Goal: Task Accomplishment & Management: Use online tool/utility

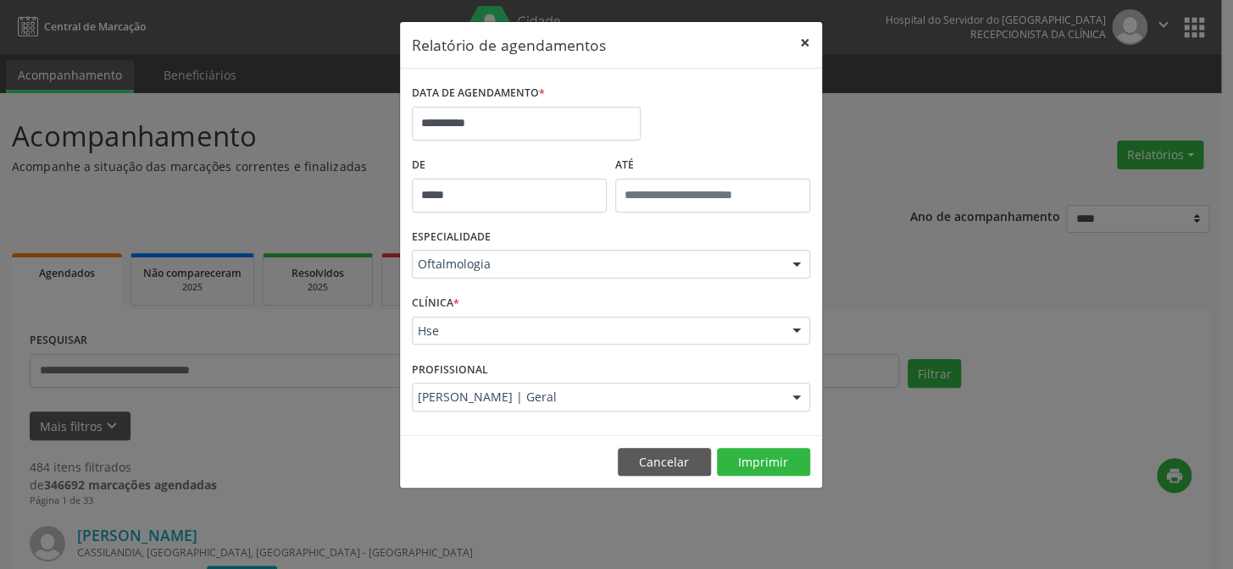
click at [802, 35] on button "×" at bounding box center [805, 43] width 34 height 42
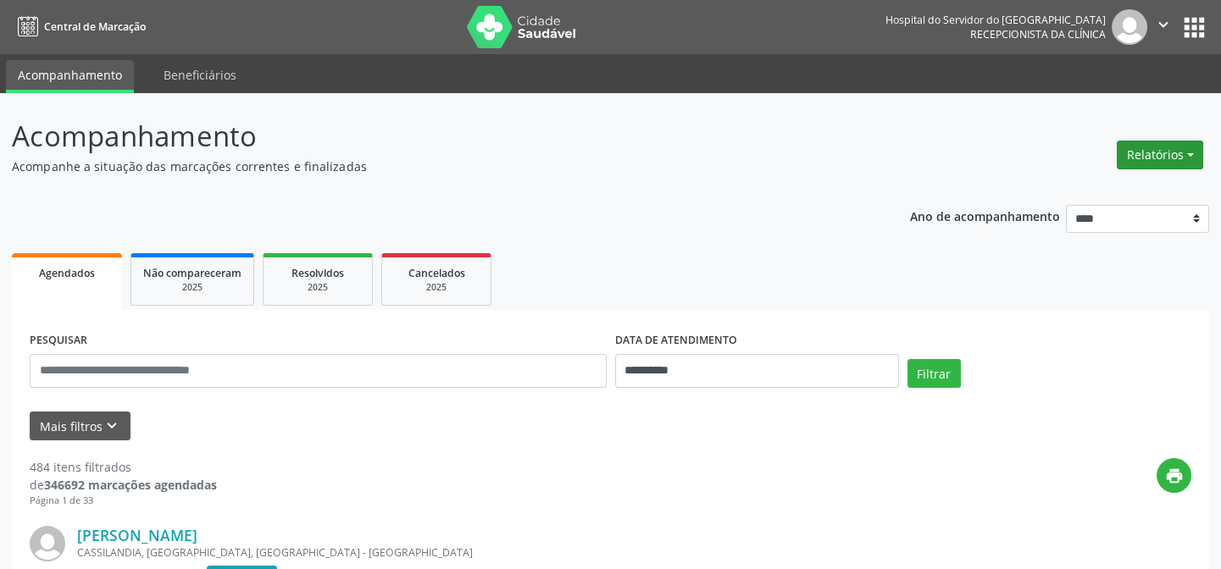
click at [1191, 153] on button "Relatórios" at bounding box center [1160, 155] width 86 height 29
click at [1063, 186] on link "Agendamentos" at bounding box center [1116, 191] width 182 height 24
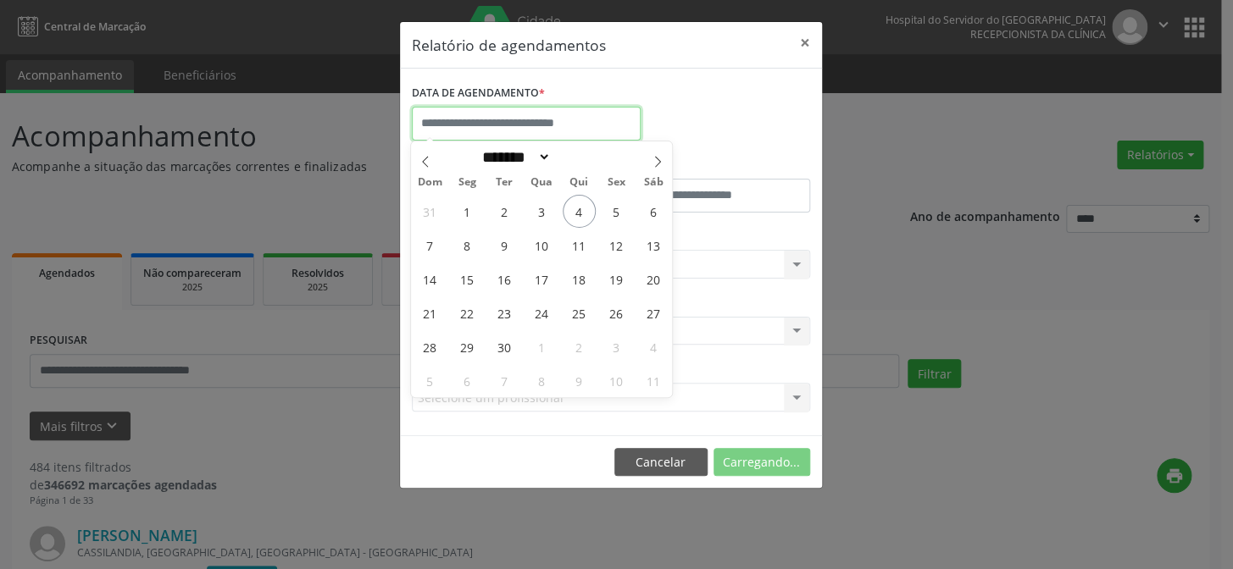
click at [487, 116] on input "text" at bounding box center [526, 124] width 229 height 34
click at [582, 208] on span "4" at bounding box center [579, 211] width 33 height 33
type input "**********"
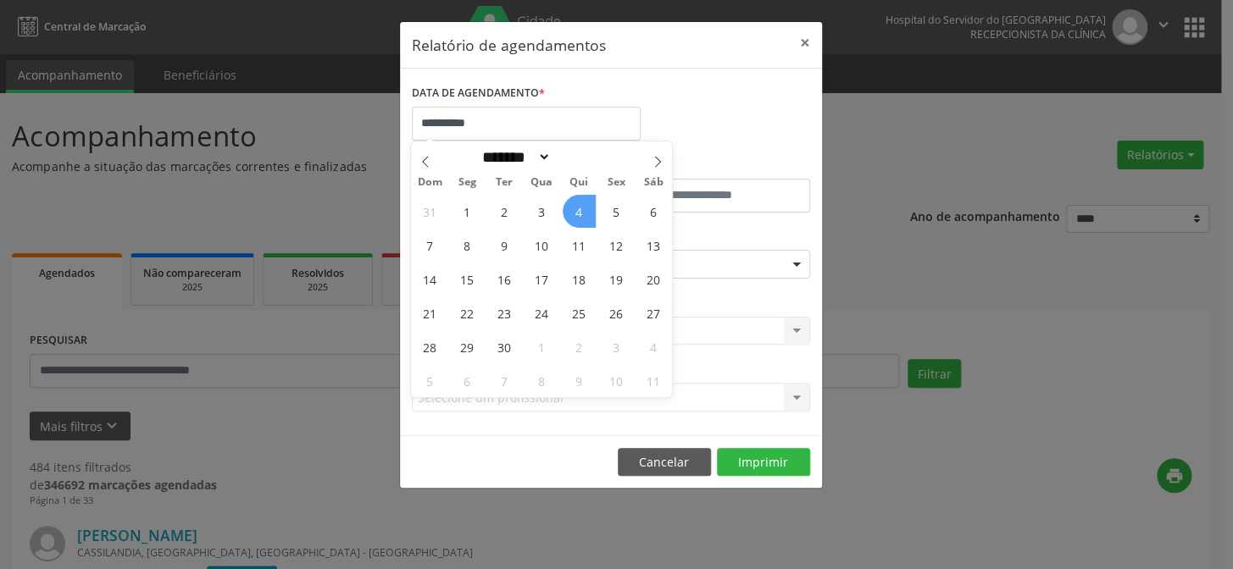
click at [579, 208] on span "4" at bounding box center [579, 211] width 33 height 33
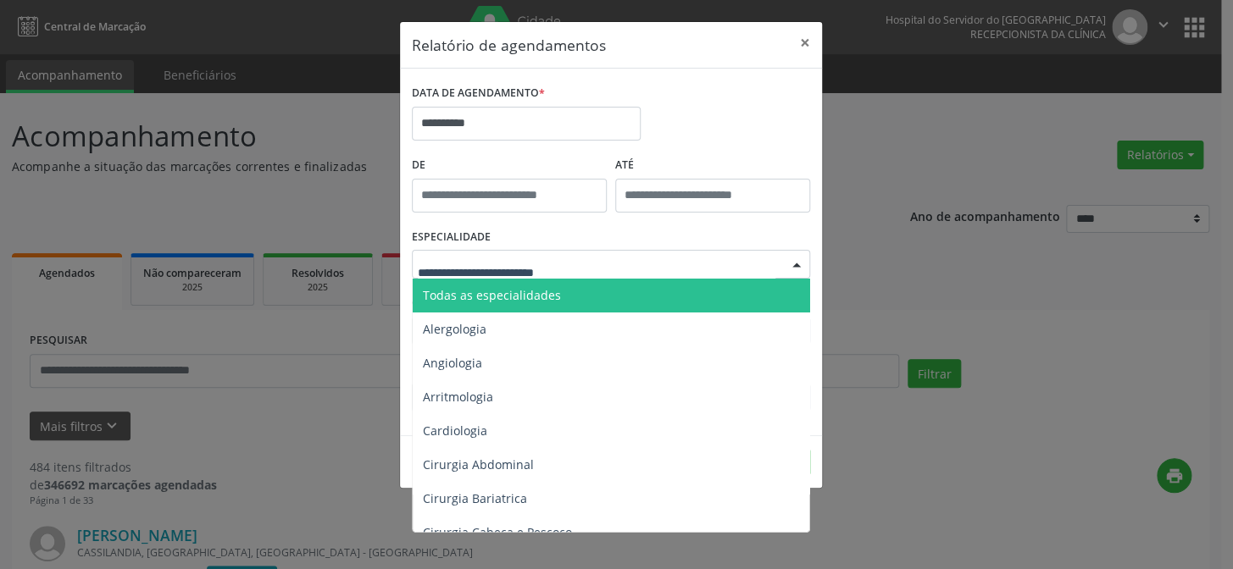
click at [512, 253] on div at bounding box center [611, 264] width 398 height 29
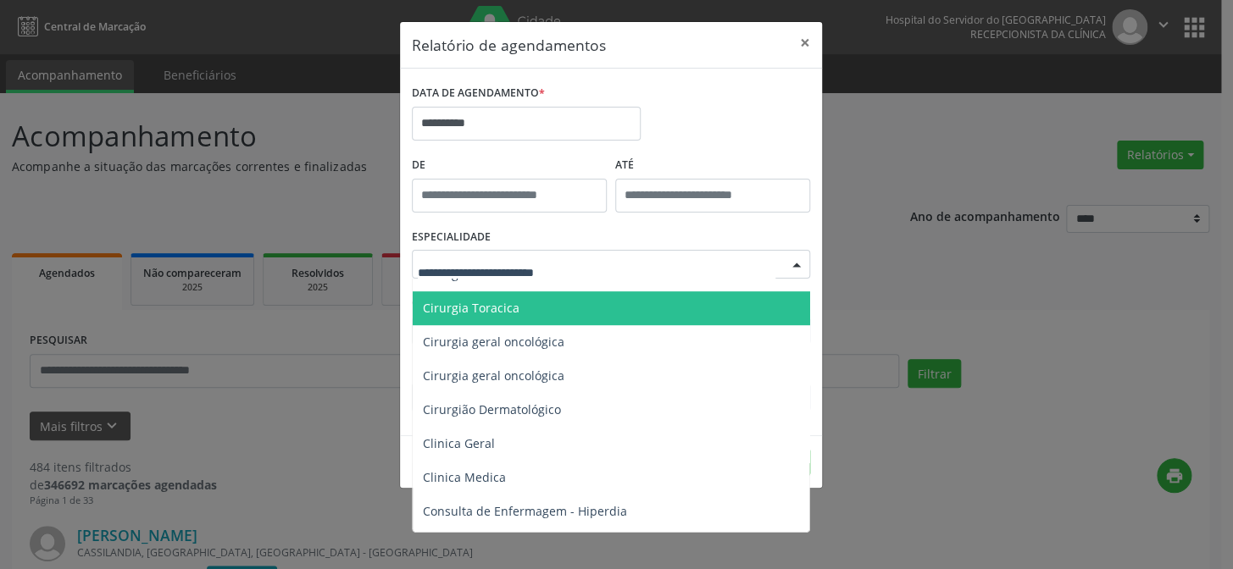
scroll to position [539, 0]
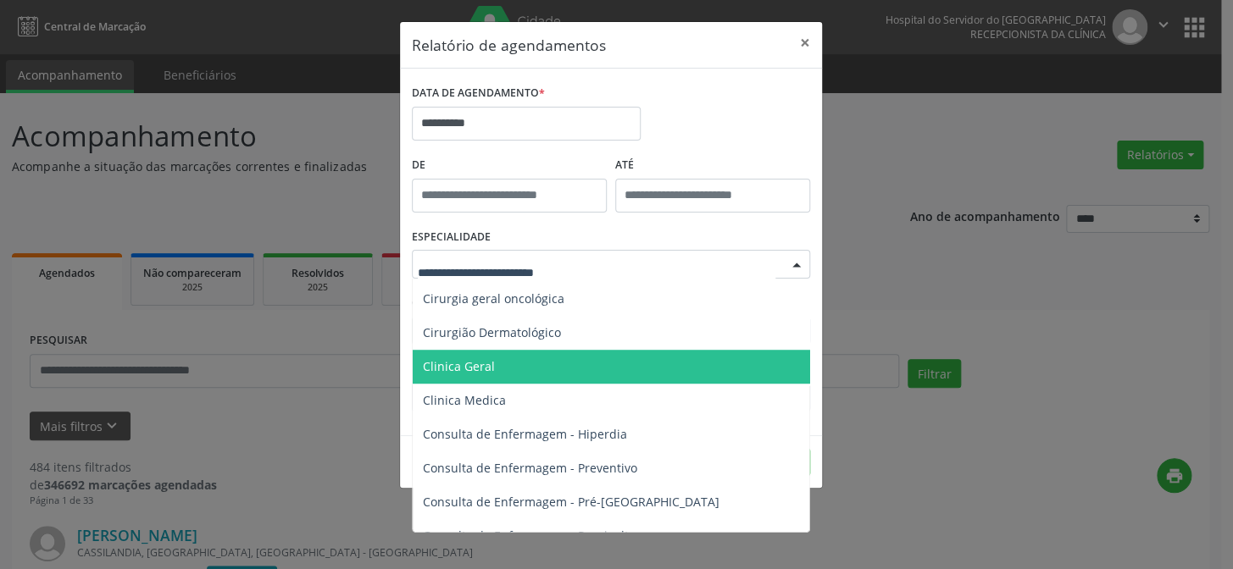
click at [499, 364] on span "Clinica Geral" at bounding box center [612, 367] width 399 height 34
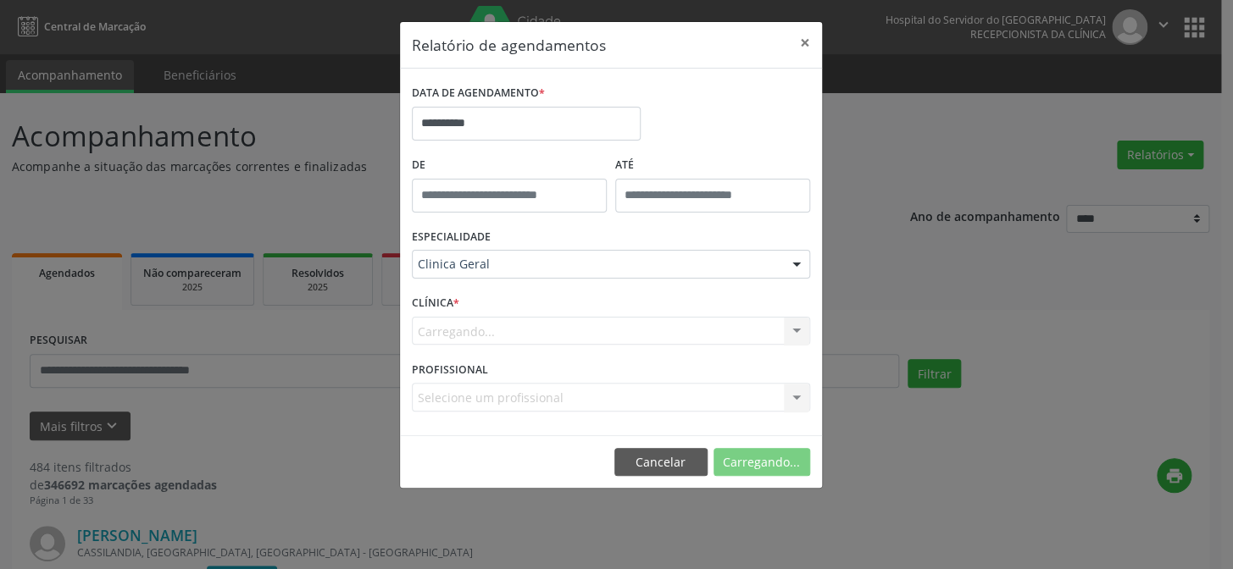
drag, startPoint x: 473, startPoint y: 326, endPoint x: 483, endPoint y: 292, distance: 36.2
click at [473, 325] on div "Carregando... Hse Nenhum resultado encontrado para: " " Não há nenhuma opção pa…" at bounding box center [611, 331] width 398 height 29
click at [484, 288] on div "ESPECIALIDADE Clinica Geral Todas as especialidades Alergologia Angiologia Arri…" at bounding box center [611, 258] width 407 height 66
drag, startPoint x: 482, startPoint y: 326, endPoint x: 526, endPoint y: 327, distance: 44.1
click at [500, 327] on div "Carregando... Hse Nenhum resultado encontrado para: " " Não há nenhuma opção pa…" at bounding box center [611, 331] width 398 height 29
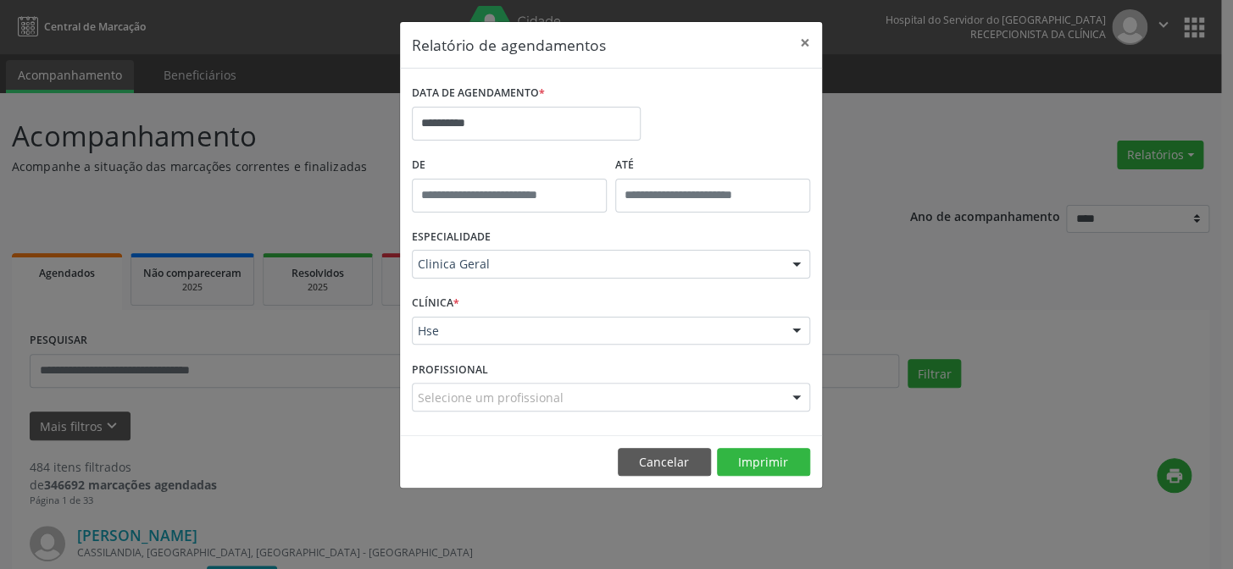
click at [461, 303] on div "CLÍNICA * Hse Hse Nenhum resultado encontrado para: " " Não há nenhuma opção pa…" at bounding box center [611, 324] width 407 height 66
drag, startPoint x: 453, startPoint y: 337, endPoint x: 466, endPoint y: 305, distance: 34.6
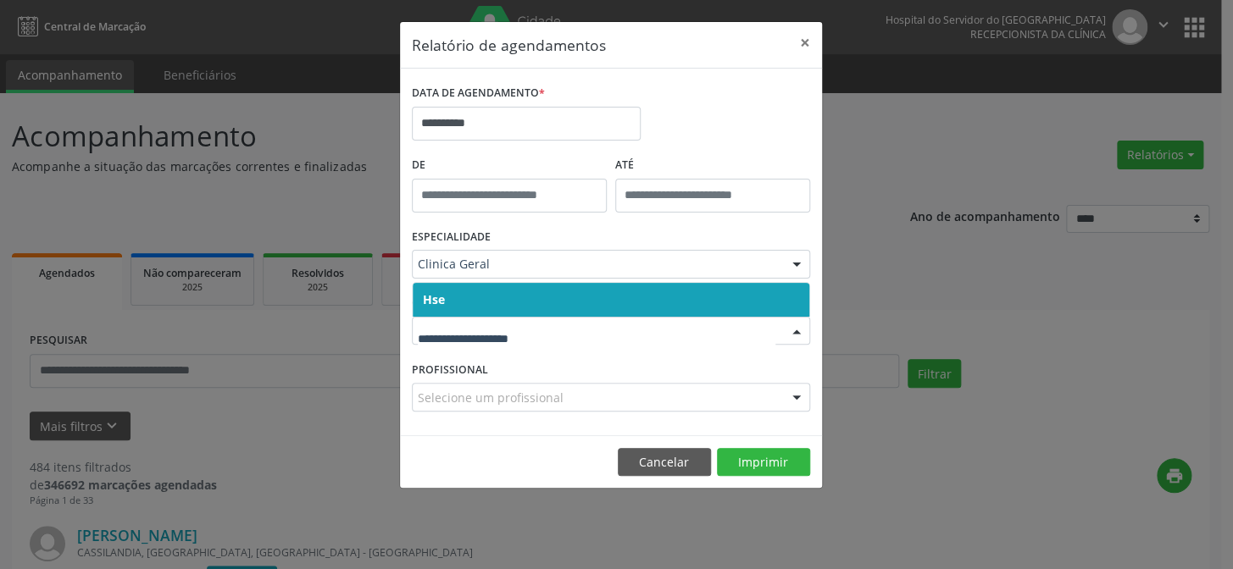
drag, startPoint x: 466, startPoint y: 300, endPoint x: 467, endPoint y: 316, distance: 16.1
click at [468, 300] on span "Hse" at bounding box center [611, 300] width 397 height 34
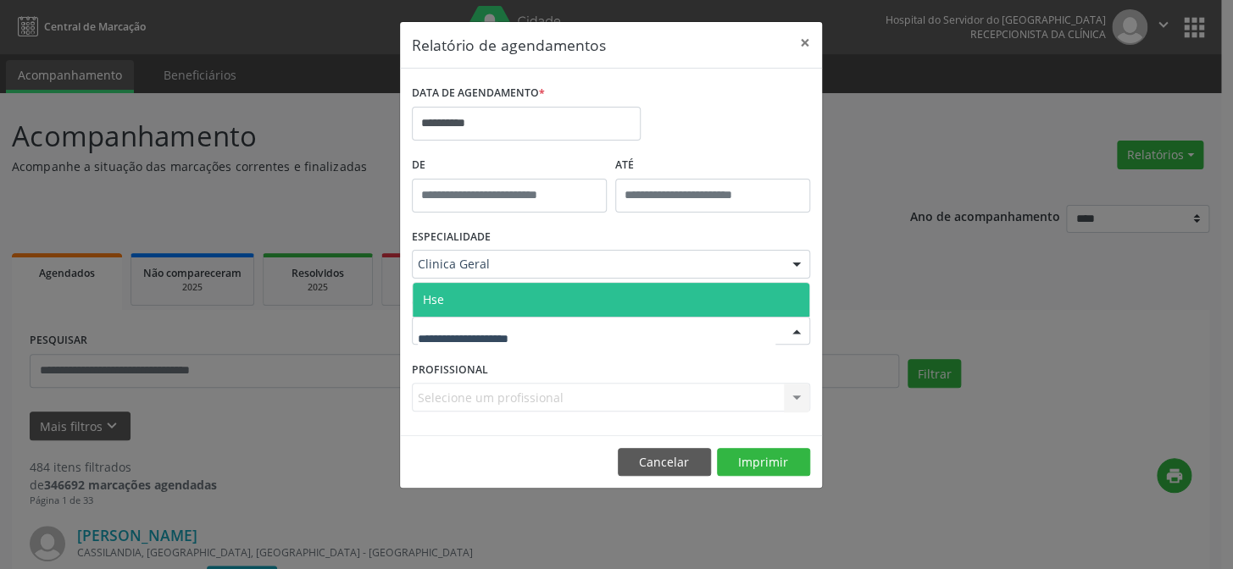
drag, startPoint x: 479, startPoint y: 304, endPoint x: 480, endPoint y: 319, distance: 15.3
click at [480, 308] on span "Hse" at bounding box center [611, 300] width 397 height 34
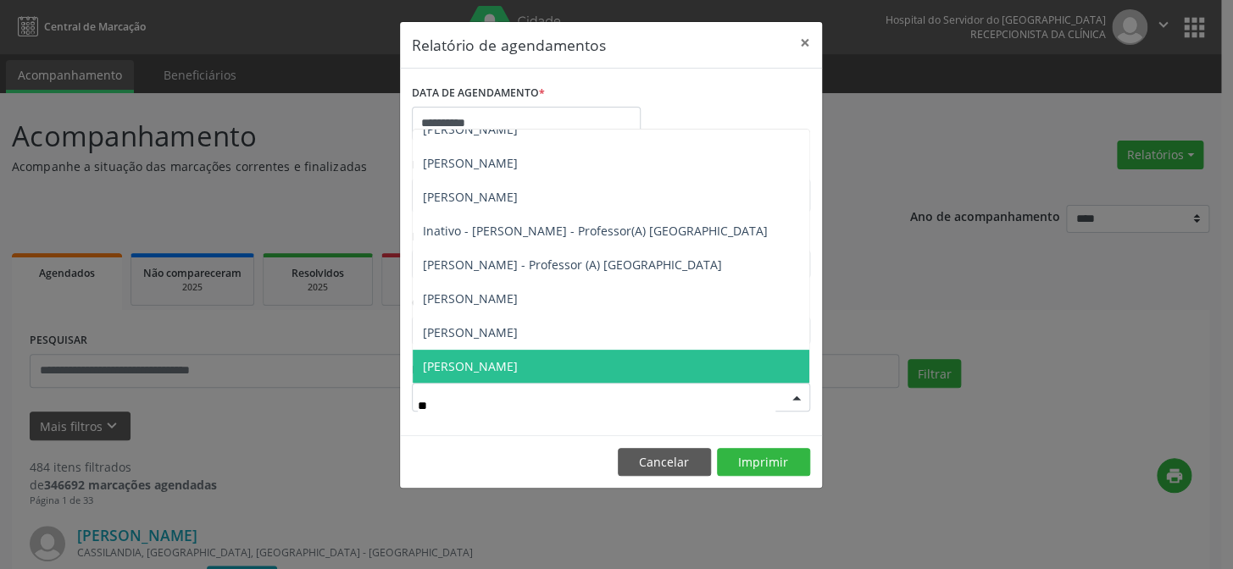
scroll to position [0, 0]
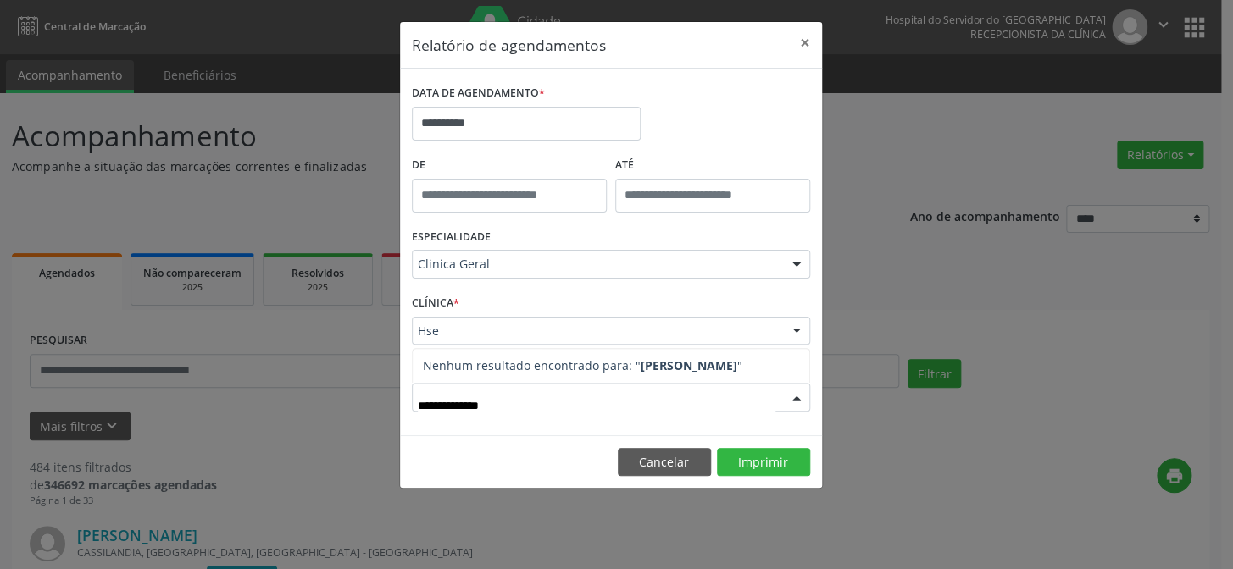
type input "**********"
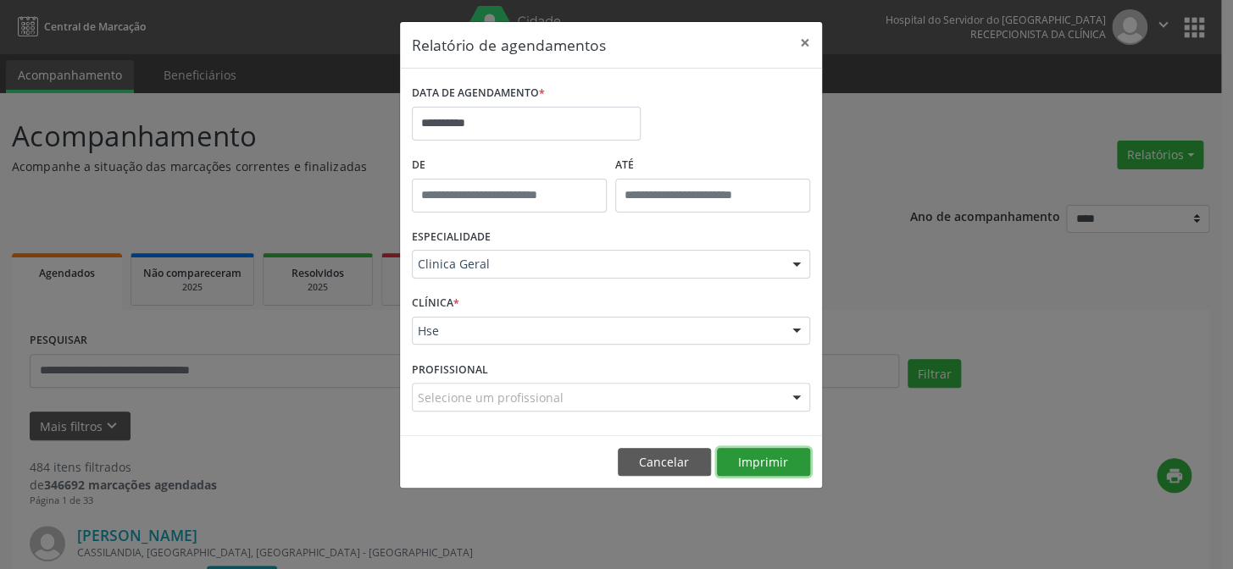
click at [747, 461] on button "Imprimir" at bounding box center [763, 462] width 93 height 29
click at [474, 123] on input "**********" at bounding box center [526, 124] width 229 height 34
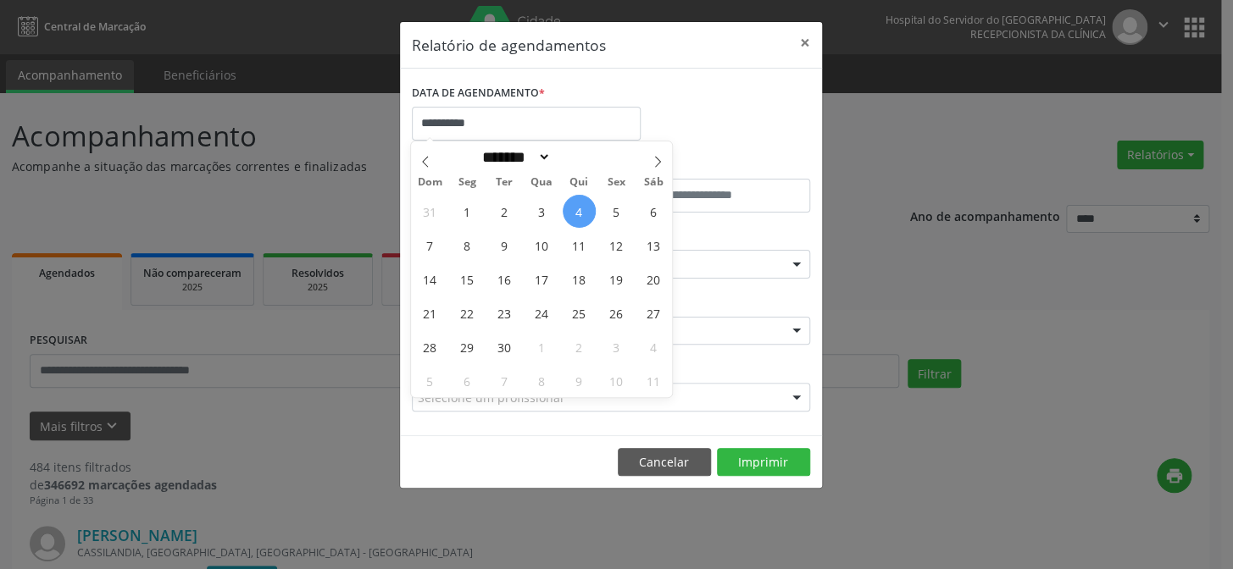
click at [580, 210] on span "4" at bounding box center [579, 211] width 33 height 33
type input "**********"
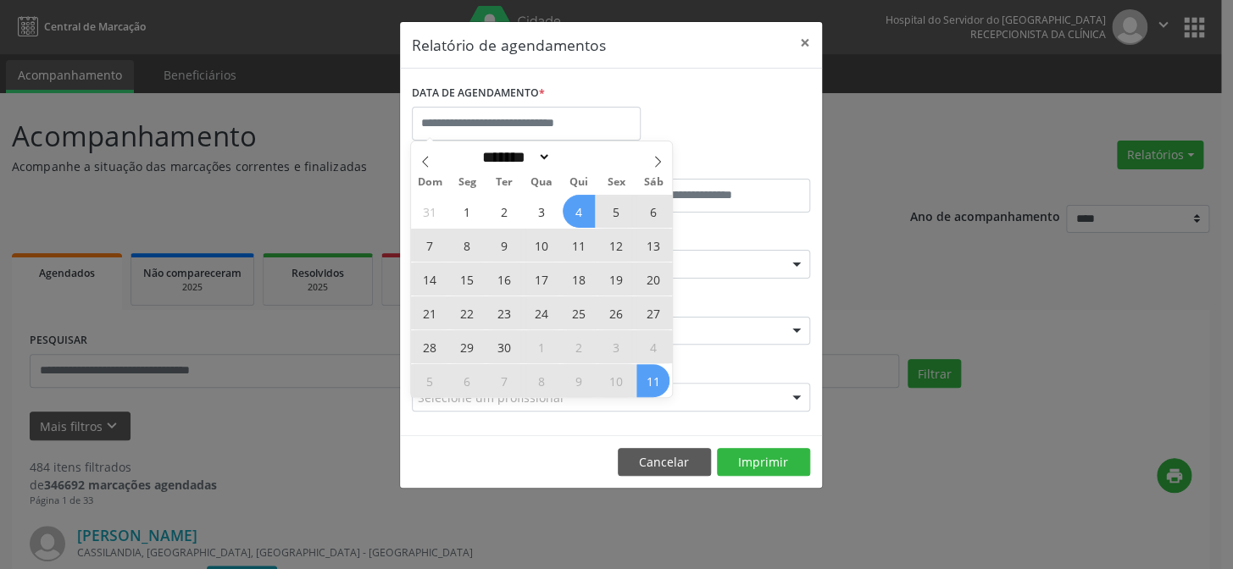
click at [1002, 264] on div "Relatório de agendamentos × DATA DE AGENDAMENTO * De ATÉ ESPECIALIDADE Clinica …" at bounding box center [616, 284] width 1233 height 569
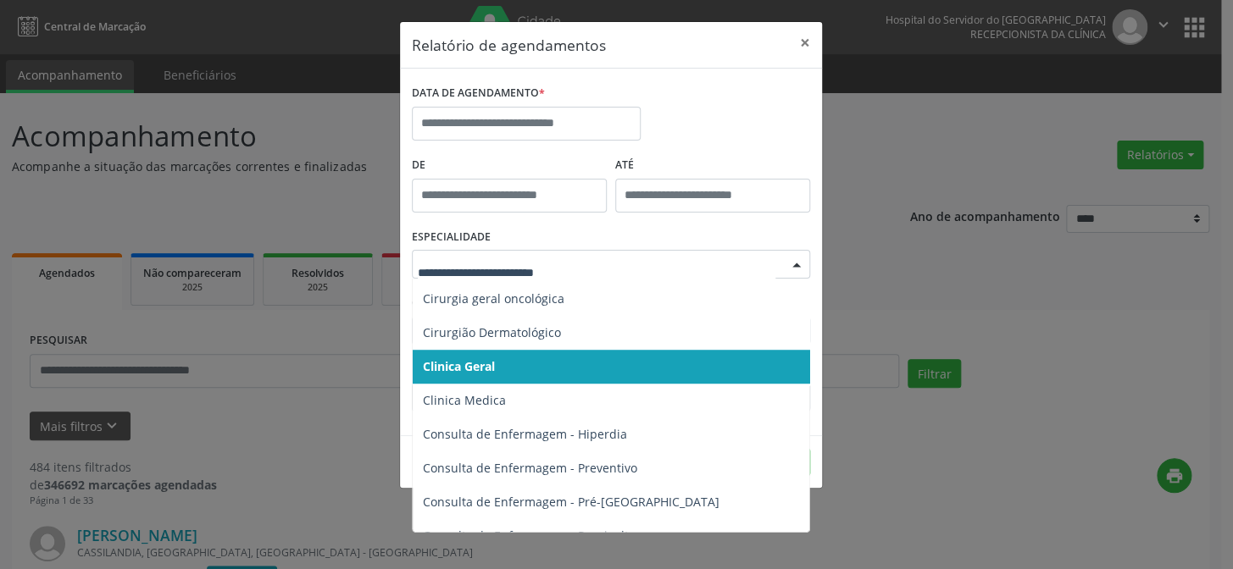
click at [793, 262] on div at bounding box center [796, 265] width 25 height 29
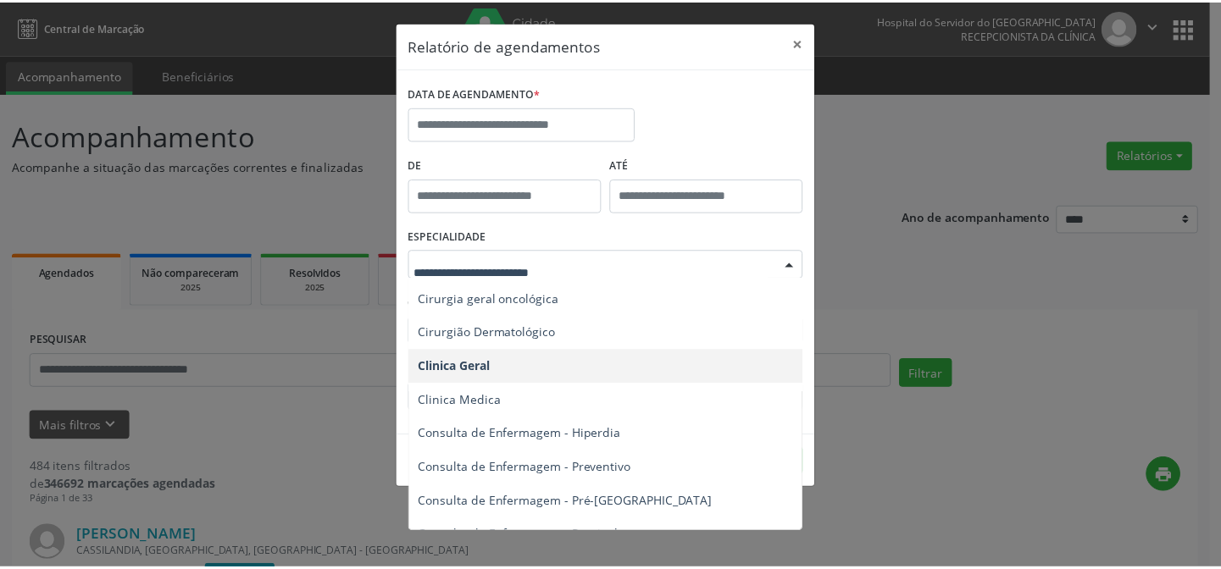
scroll to position [616, 0]
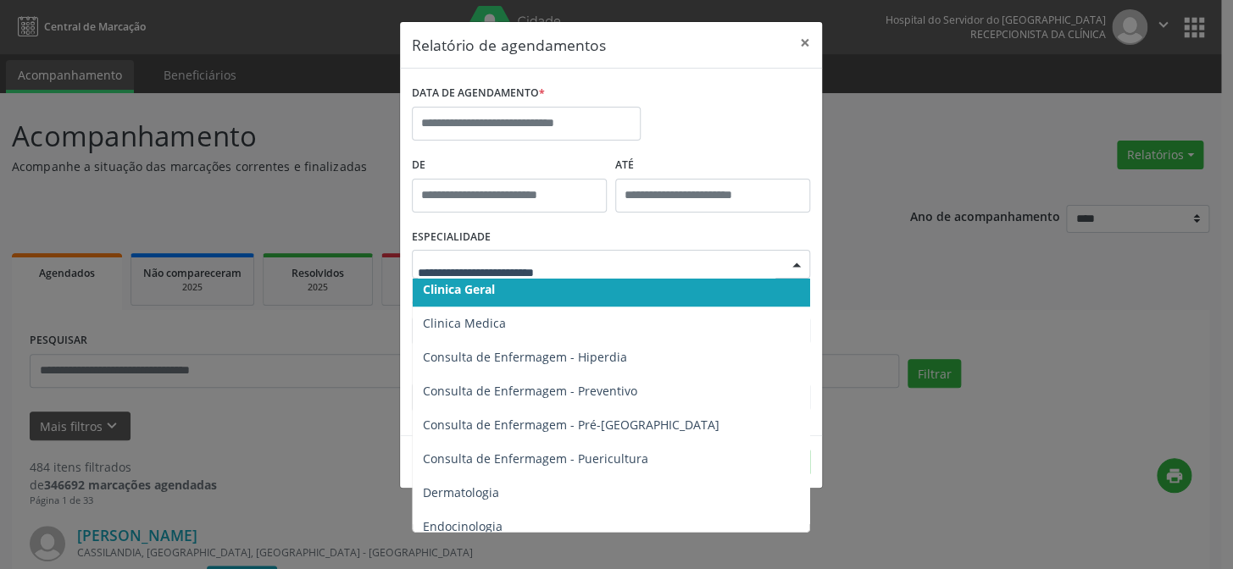
click at [867, 39] on div "Relatório de agendamentos × DATA DE AGENDAMENTO * De ATÉ ESPECIALIDADE Todas as…" at bounding box center [616, 284] width 1233 height 569
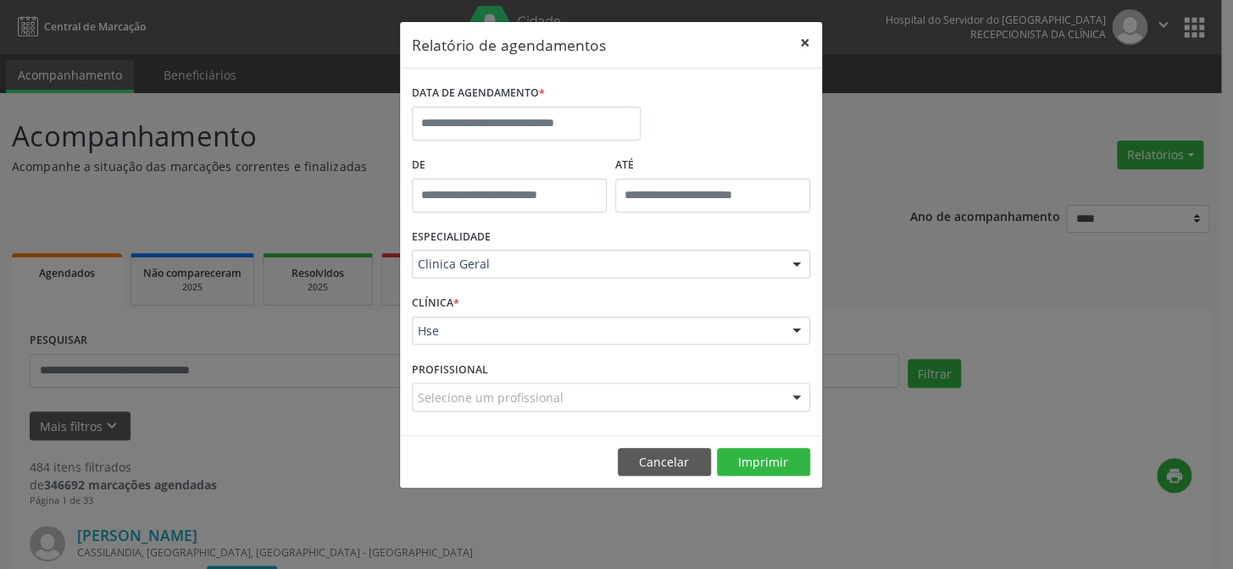
drag, startPoint x: 802, startPoint y: 38, endPoint x: 602, endPoint y: 8, distance: 202.3
click at [797, 37] on button "×" at bounding box center [805, 43] width 34 height 42
